Goal: Task Accomplishment & Management: Manage account settings

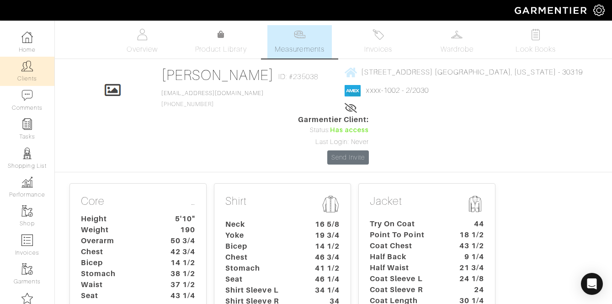
click at [35, 64] on link "Clients" at bounding box center [27, 71] width 54 height 29
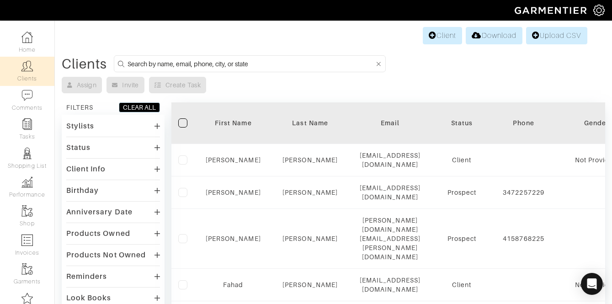
click at [232, 62] on input at bounding box center [251, 63] width 247 height 11
type input "cedrick reid"
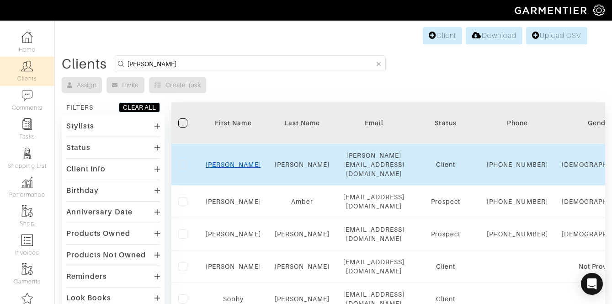
click at [234, 161] on link "Cedrick" at bounding box center [233, 164] width 55 height 7
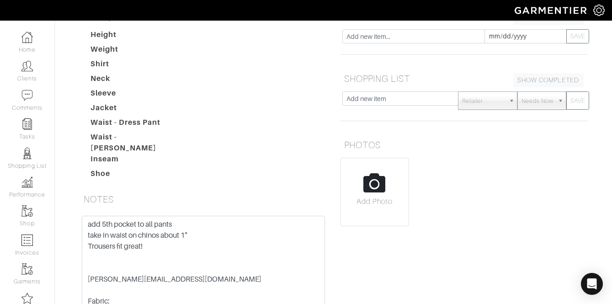
scroll to position [171, 0]
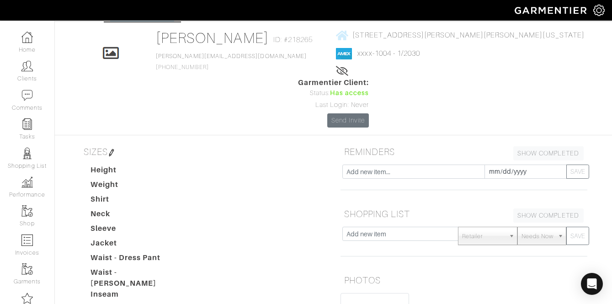
scroll to position [0, 0]
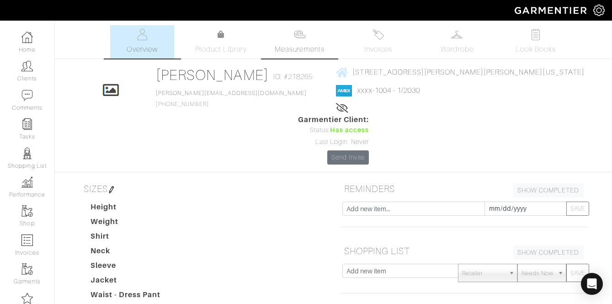
click at [286, 44] on span "Measurements" at bounding box center [300, 49] width 50 height 11
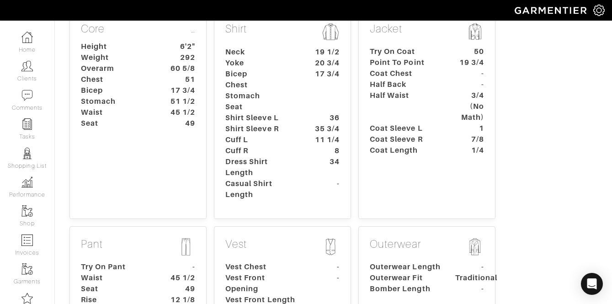
scroll to position [188, 0]
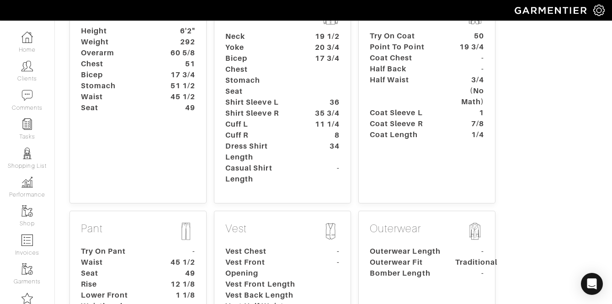
click at [131, 211] on div "Pant Try On Pant - Waist 45 1/2 Seat 49 Rise 12 1/8 Lower Front Waistband 1 1/8…" at bounding box center [138, 304] width 137 height 186
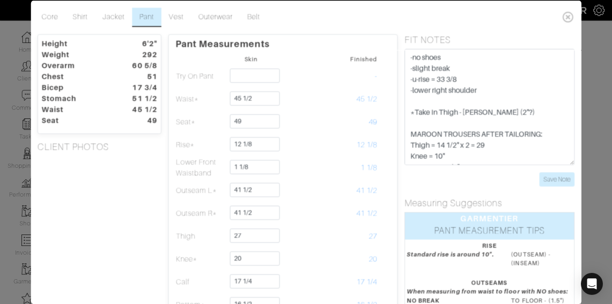
click at [402, 55] on div "FIT NOTES -no shoes -slight break -u-rise = 33 3/8 -lower right shoulder *Take …" at bounding box center [490, 110] width 184 height 152
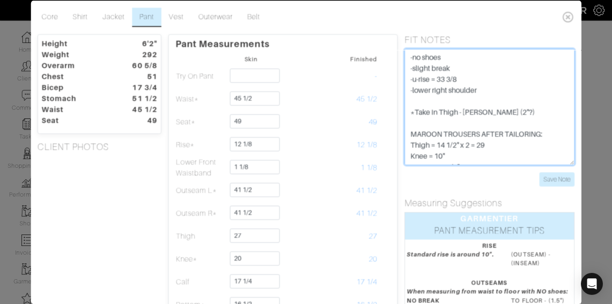
click at [407, 56] on textarea "-no shoes -slight break -u-rise = 33 3/8 -lower right shoulder *Take in Thigh -…" at bounding box center [490, 106] width 170 height 116
click at [423, 54] on textarea "-no shoes -slight break -u-rise = 33 3/8 -lower right shoulder *Take in Thigh -…" at bounding box center [490, 106] width 170 height 116
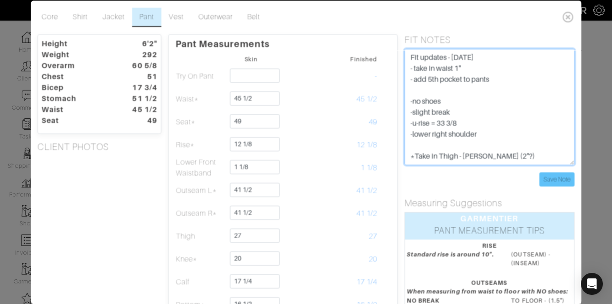
type textarea "Fit updates - [DATE] - take in waist 1" - add 5th pocket to pants -no shoes -sl…"
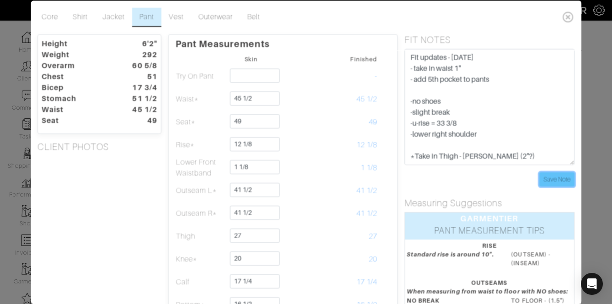
click at [566, 180] on input "Save Note" at bounding box center [557, 179] width 35 height 14
